Goal: Information Seeking & Learning: Learn about a topic

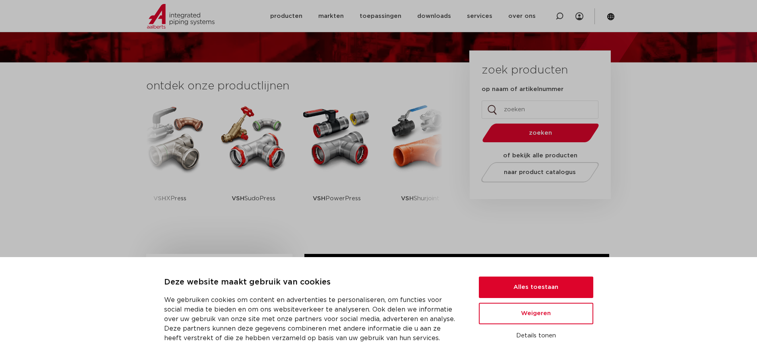
scroll to position [167, 0]
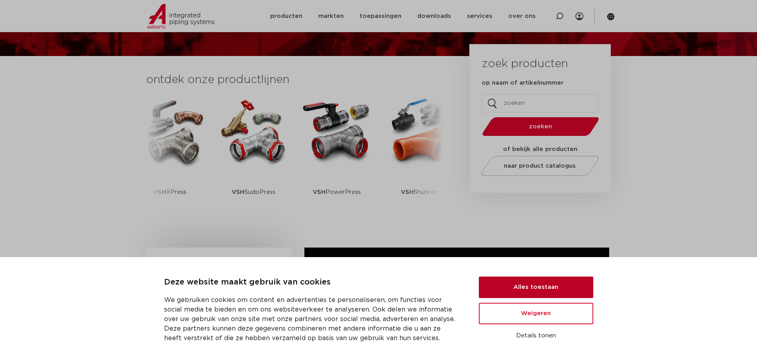
click at [577, 290] on button "Alles toestaan" at bounding box center [536, 287] width 114 height 21
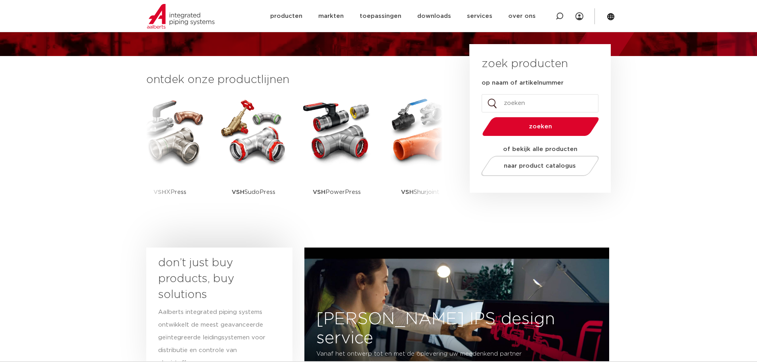
scroll to position [0, 0]
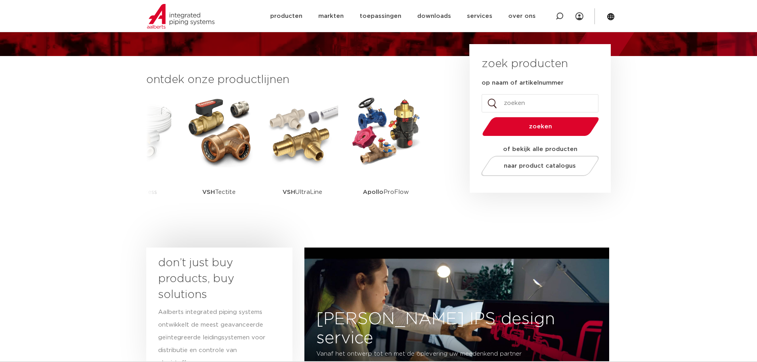
click at [650, 139] on section "ontdek onze productlijnen VSH SmartPress VSH XPress VSH SudoPress VSH PowerPres…" at bounding box center [378, 150] width 757 height 188
click at [558, 166] on span "naar product catalogus" at bounding box center [540, 166] width 72 height 6
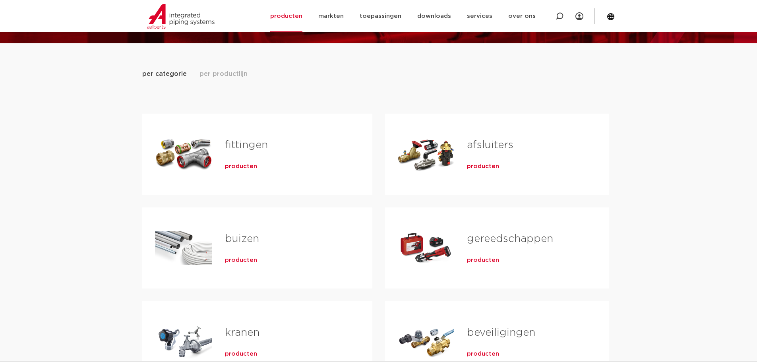
scroll to position [79, 0]
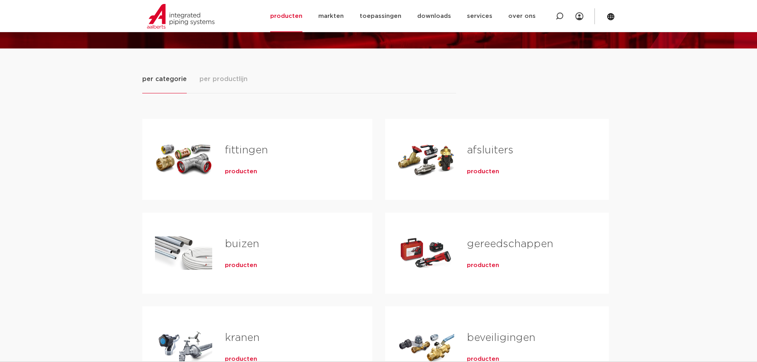
click at [237, 171] on span "producten" at bounding box center [241, 172] width 32 height 8
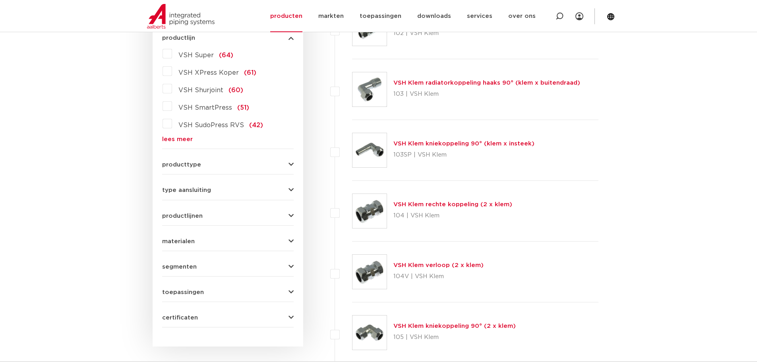
scroll to position [159, 0]
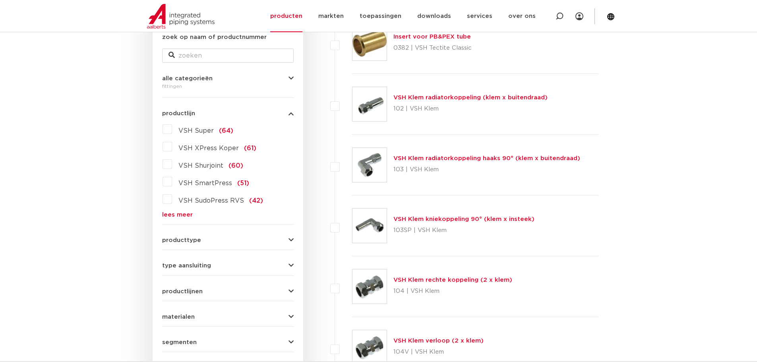
click at [185, 213] on link "lees meer" at bounding box center [228, 215] width 132 height 6
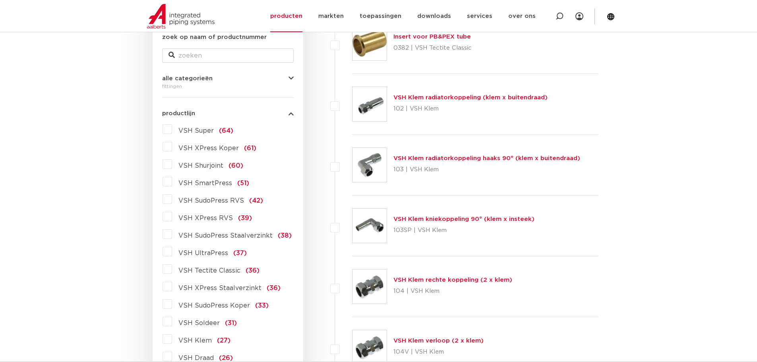
click at [242, 237] on span "VSH SudoPress Staalverzinkt" at bounding box center [225, 235] width 94 height 6
click at [0, 0] on input "VSH SudoPress Staalverzinkt (38)" at bounding box center [0, 0] width 0 height 0
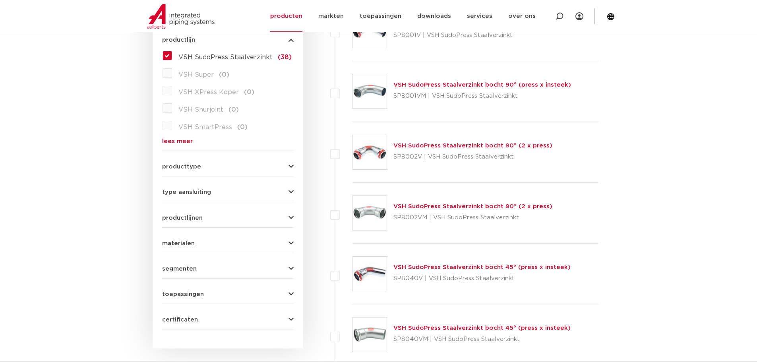
scroll to position [79, 0]
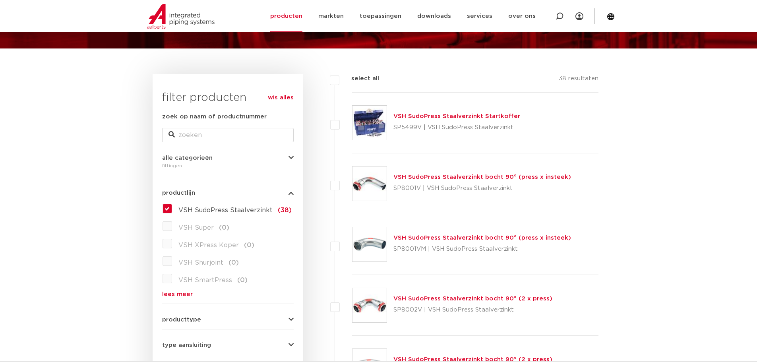
click at [429, 236] on link "VSH SudoPress Staalverzinkt bocht 90° (press x insteek)" at bounding box center [482, 238] width 178 height 6
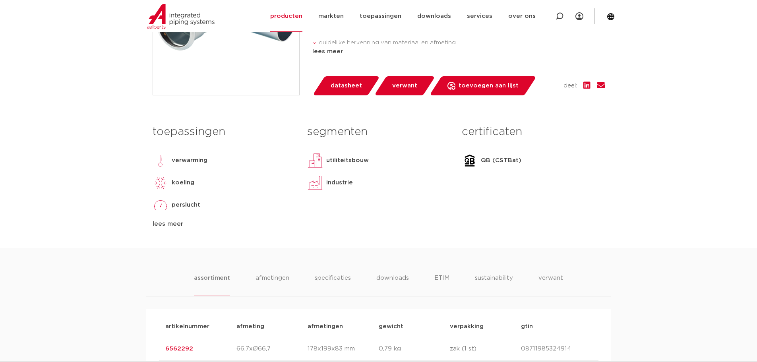
scroll to position [159, 0]
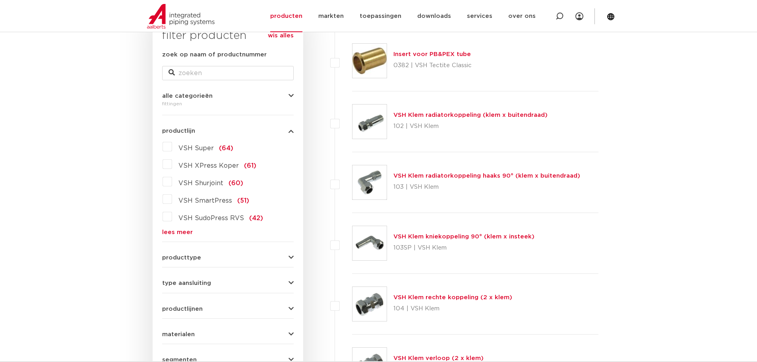
scroll to position [159, 0]
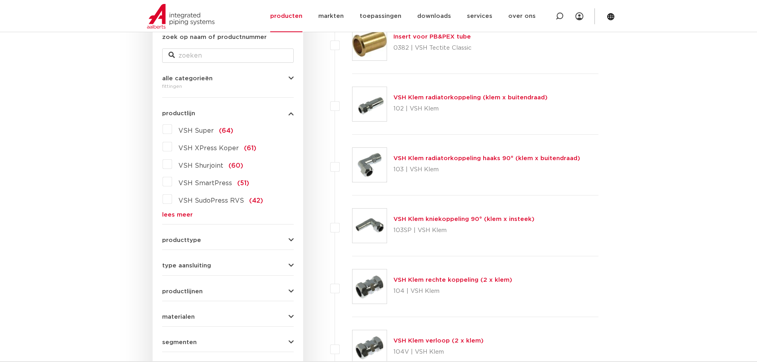
click at [183, 212] on link "lees meer" at bounding box center [228, 215] width 132 height 6
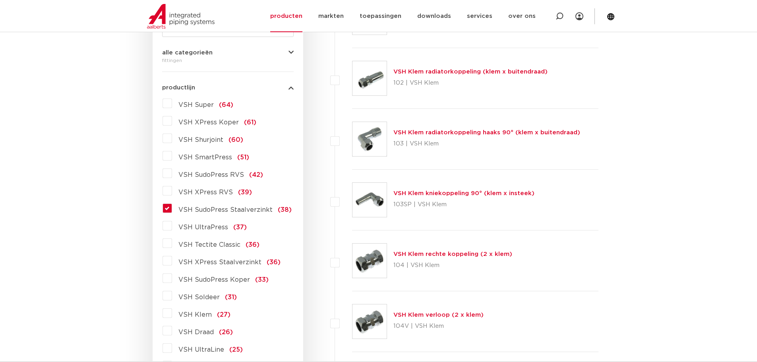
scroll to position [199, 0]
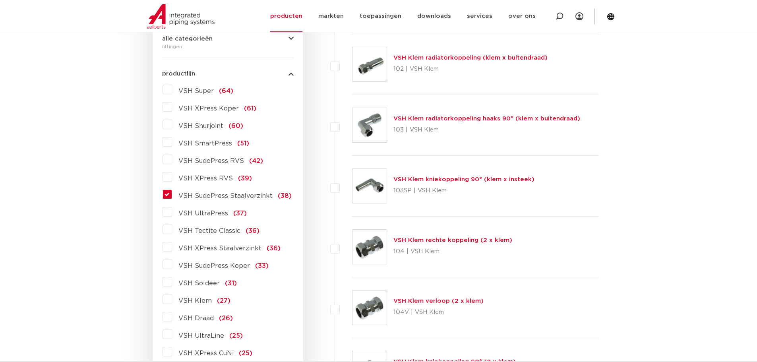
click at [235, 248] on span "VSH XPress Staalverzinkt" at bounding box center [219, 248] width 83 height 6
click at [0, 0] on input "VSH XPress Staalverzinkt (36)" at bounding box center [0, 0] width 0 height 0
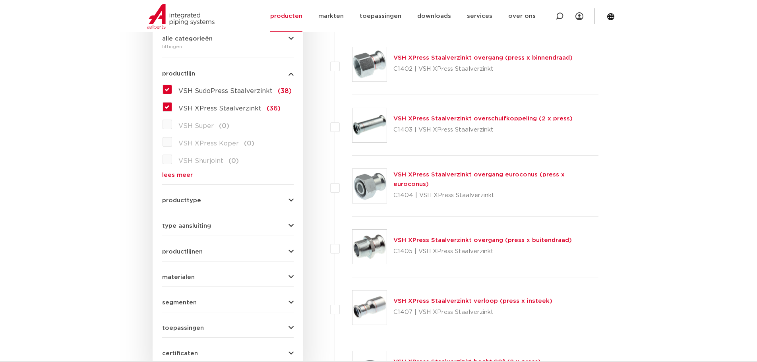
click at [172, 88] on label "VSH SudoPress Staalverzinkt (38)" at bounding box center [232, 89] width 120 height 13
click at [0, 0] on input "VSH SudoPress Staalverzinkt (38)" at bounding box center [0, 0] width 0 height 0
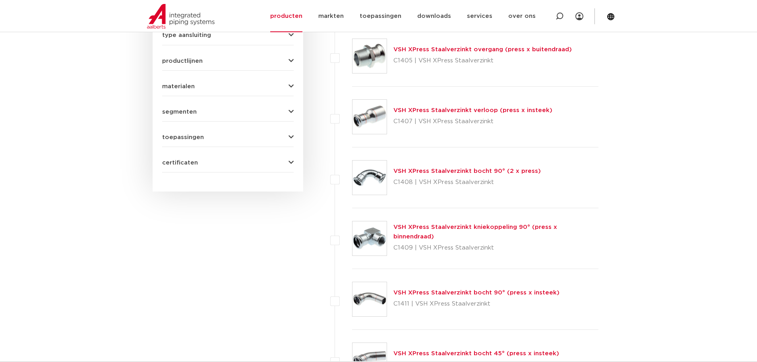
scroll to position [397, 0]
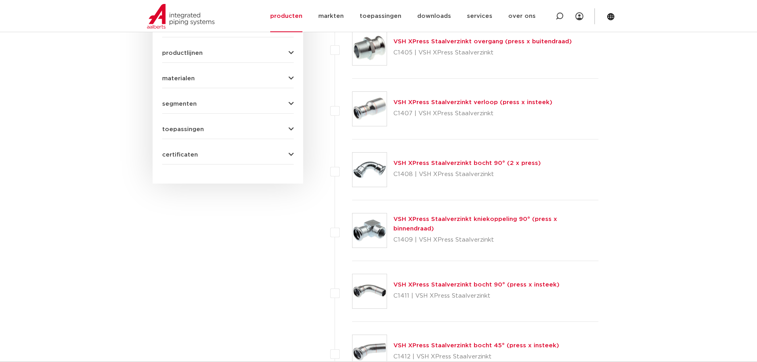
click at [423, 163] on link "VSH XPress Staalverzinkt bocht 90° (2 x press)" at bounding box center [466, 163] width 147 height 6
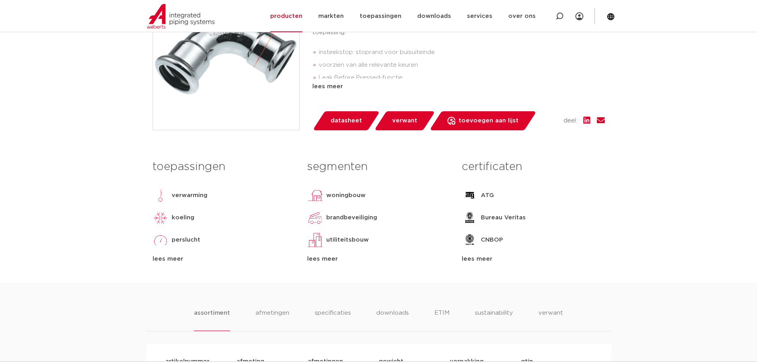
scroll to position [40, 0]
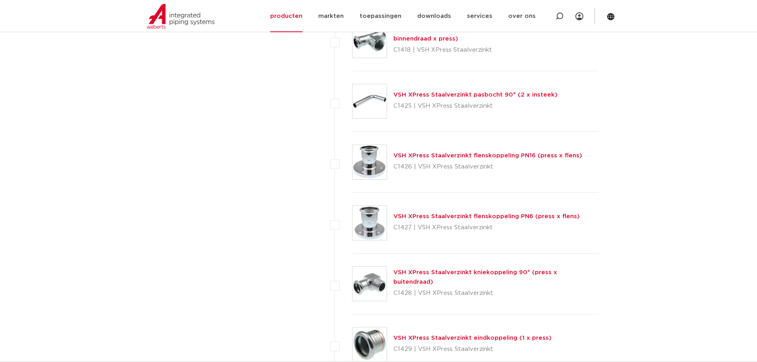
scroll to position [1073, 0]
click at [450, 156] on link "VSH XPress Staalverzinkt flenskoppeling PN16 (press x flens)" at bounding box center [487, 156] width 189 height 6
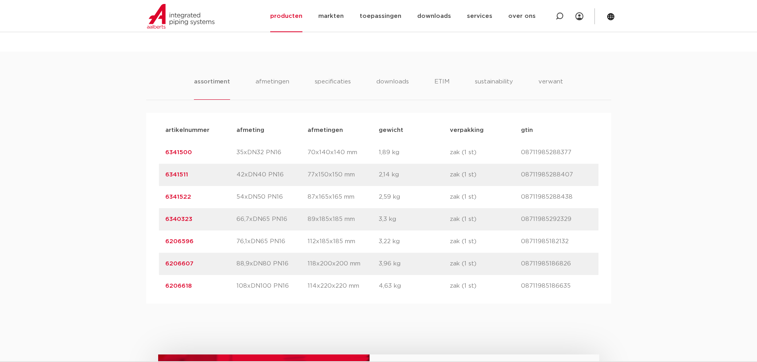
scroll to position [477, 0]
